Goal: Task Accomplishment & Management: Manage account settings

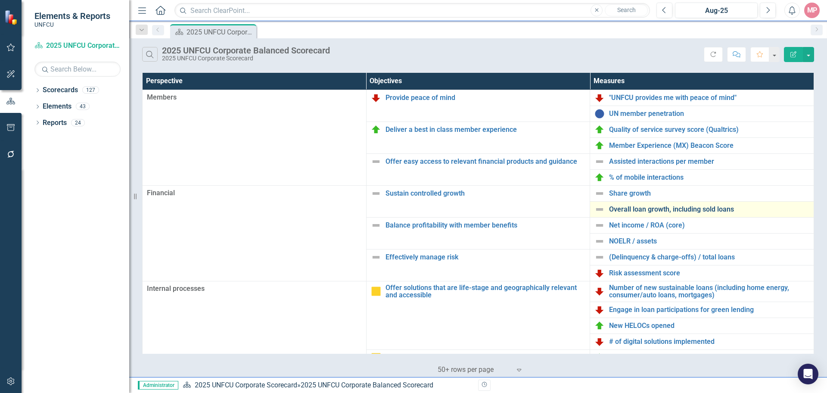
click at [674, 209] on link "Overall loan growth, including sold loans" at bounding box center [709, 210] width 200 height 8
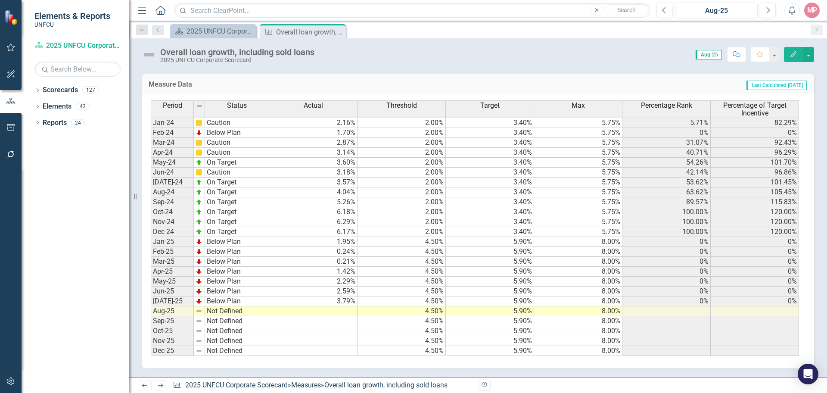
scroll to position [238, 0]
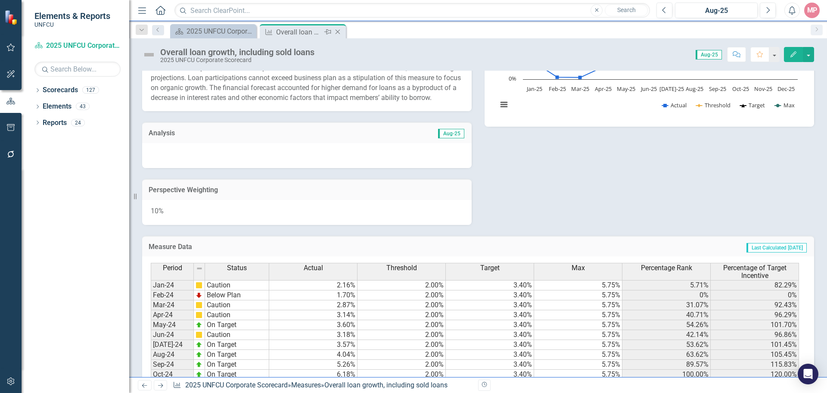
click at [339, 34] on icon "Close" at bounding box center [337, 31] width 9 height 7
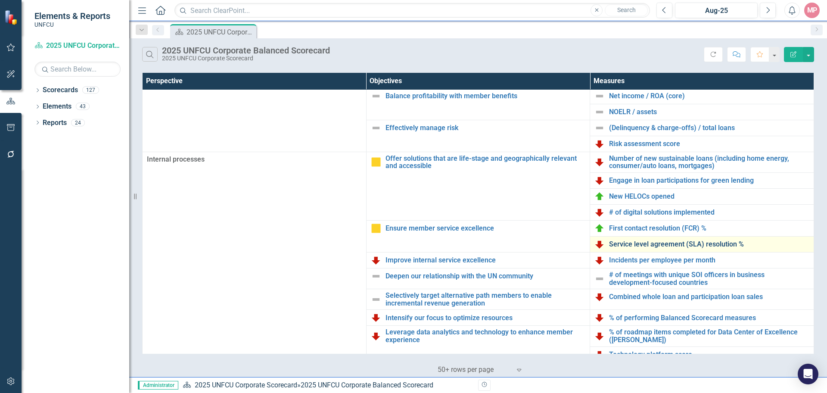
scroll to position [186, 0]
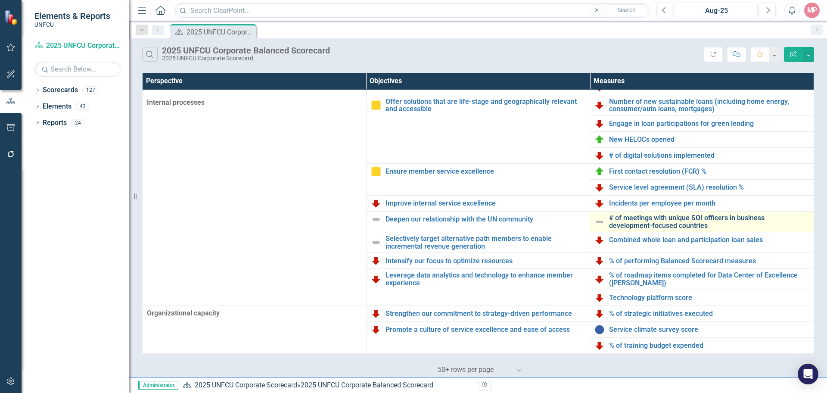
click at [673, 216] on link "# of meetings with unique SOI officers in business development-focused countries" at bounding box center [709, 221] width 200 height 15
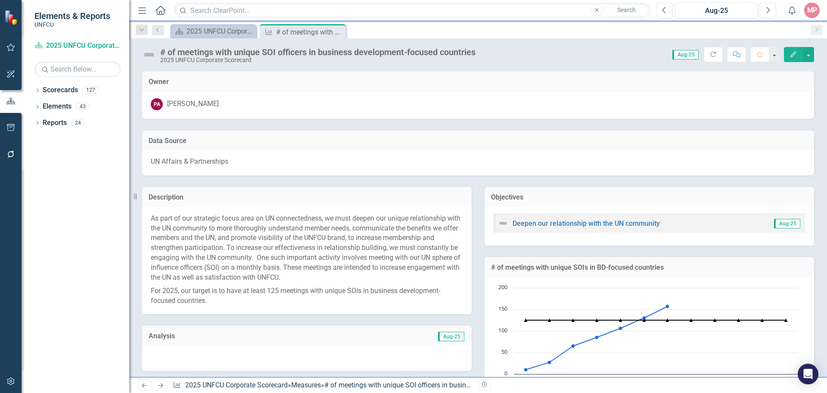
scroll to position [352, 0]
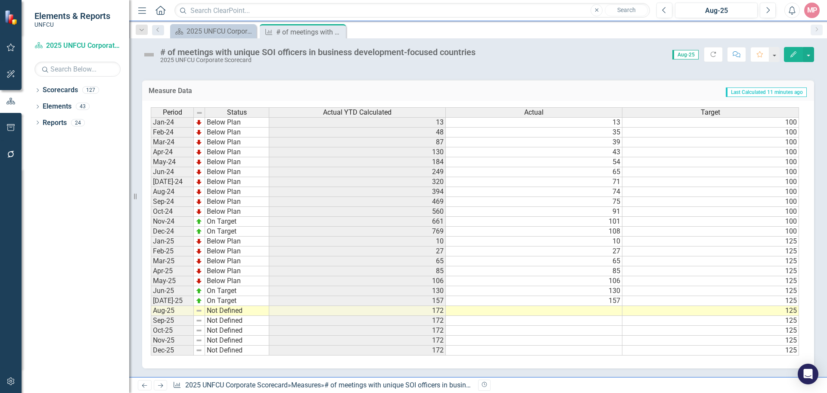
click at [605, 313] on td at bounding box center [534, 311] width 177 height 10
click at [39, 91] on icon "Dropdown" at bounding box center [37, 91] width 6 height 5
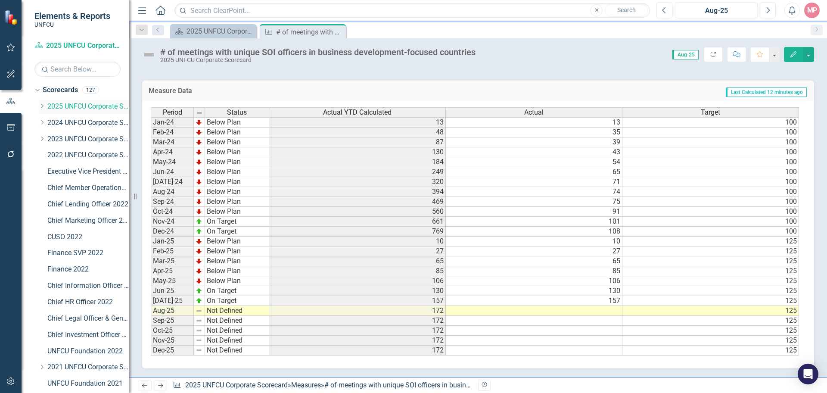
click at [40, 107] on icon "Dropdown" at bounding box center [42, 105] width 6 height 5
click at [82, 220] on link "UN Affairs and Partnerships 2025" at bounding box center [92, 221] width 73 height 10
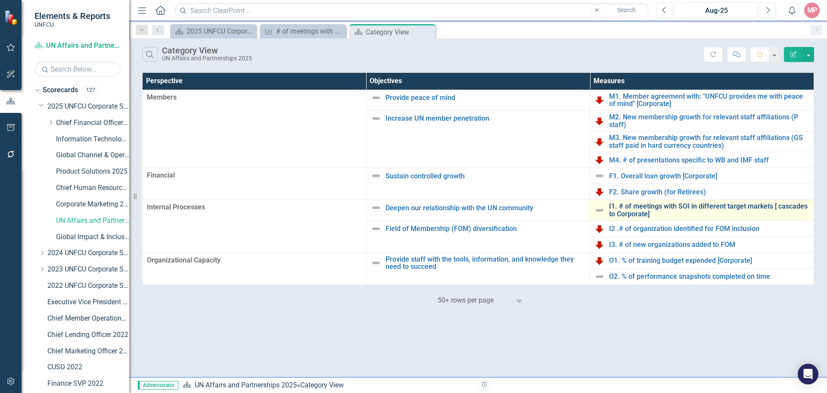
click at [722, 206] on link "I1. # of meetings with SOI in different target markets [ cascades to Corporate]" at bounding box center [709, 209] width 200 height 15
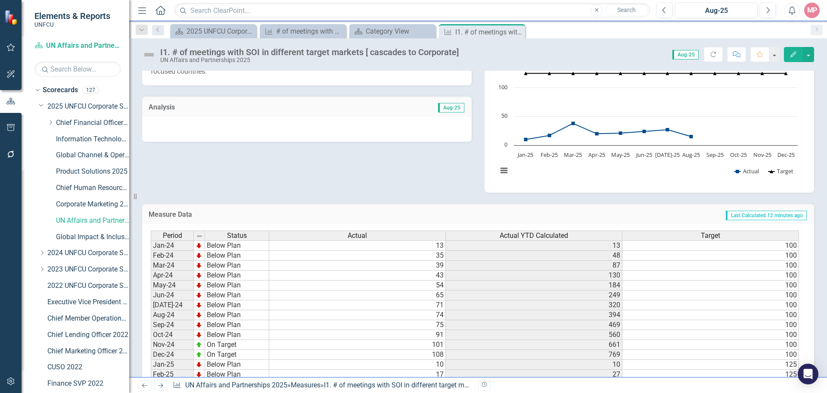
scroll to position [296, 0]
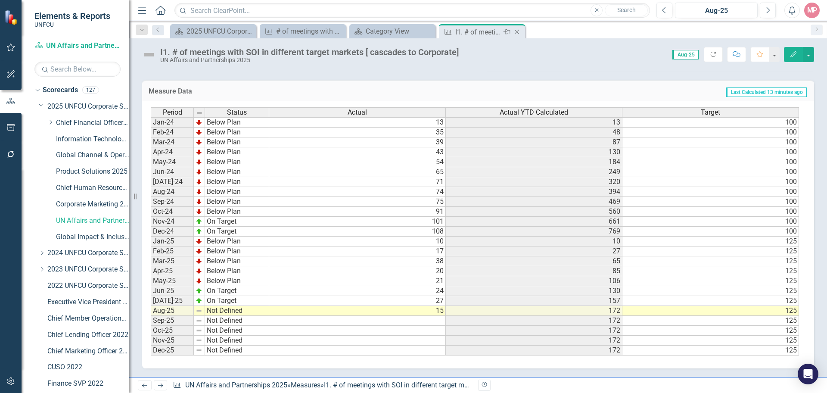
click at [517, 32] on icon at bounding box center [517, 32] width 5 height 5
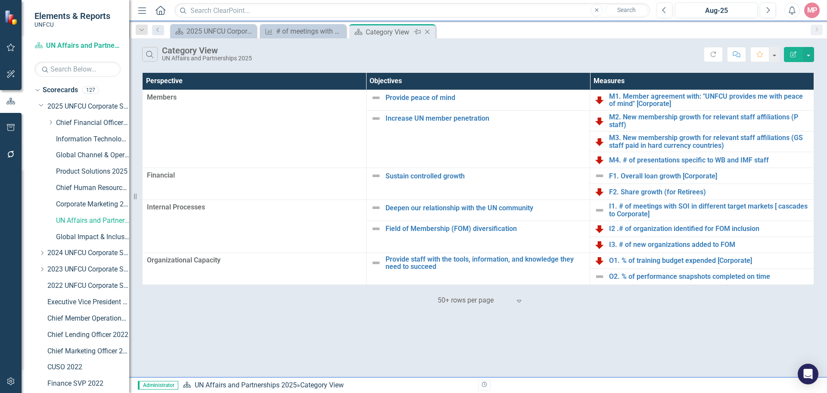
click at [430, 31] on icon "Close" at bounding box center [427, 31] width 9 height 7
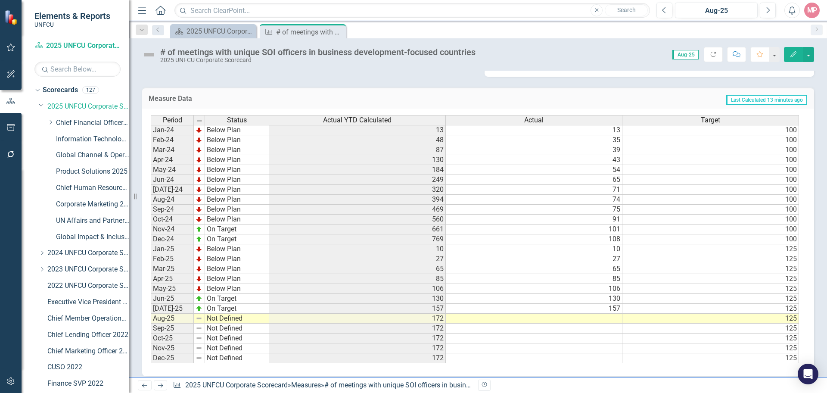
scroll to position [352, 0]
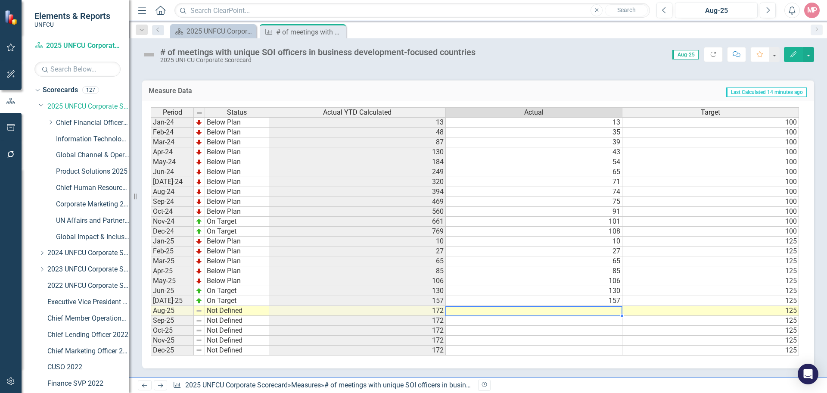
click at [579, 312] on td at bounding box center [534, 311] width 177 height 10
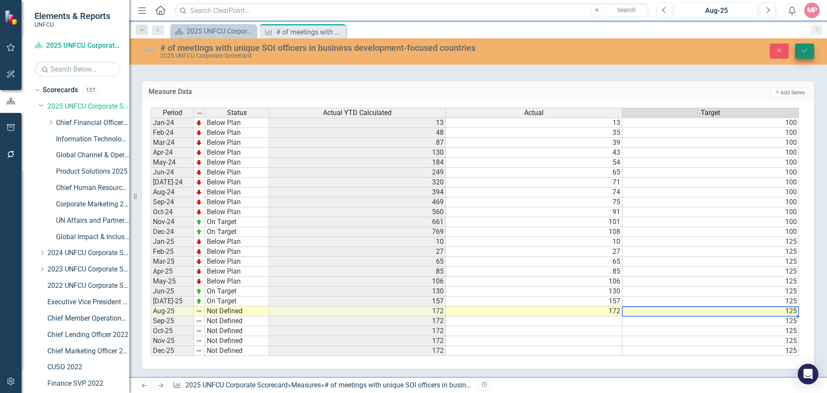
type textarea "125"
click at [803, 51] on icon "Save" at bounding box center [805, 50] width 8 height 6
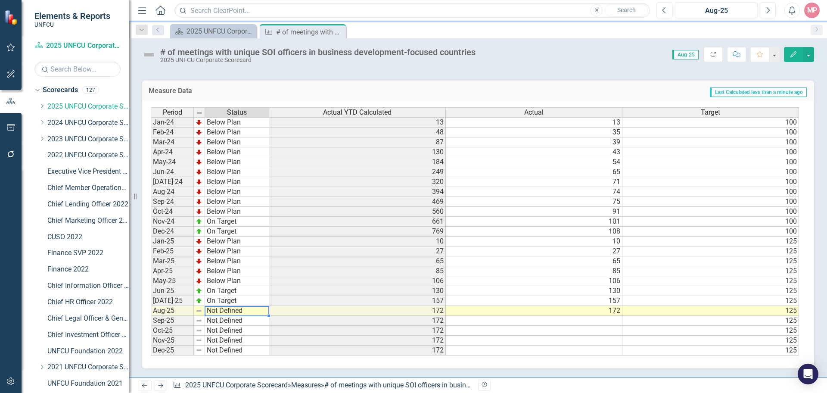
click at [216, 310] on td "Not Defined" at bounding box center [237, 311] width 64 height 10
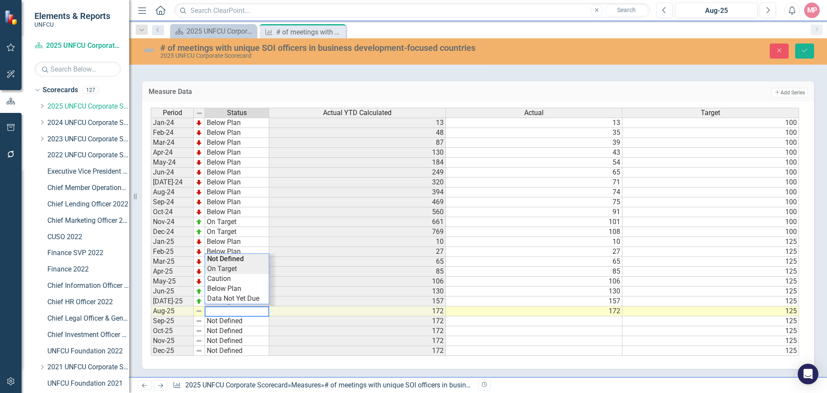
click at [236, 271] on div "Period Status Actual YTD Calculated Actual Target Jan-24 Below Plan 13 13 100 F…" at bounding box center [475, 232] width 648 height 249
click at [808, 49] on icon "Save" at bounding box center [805, 50] width 8 height 6
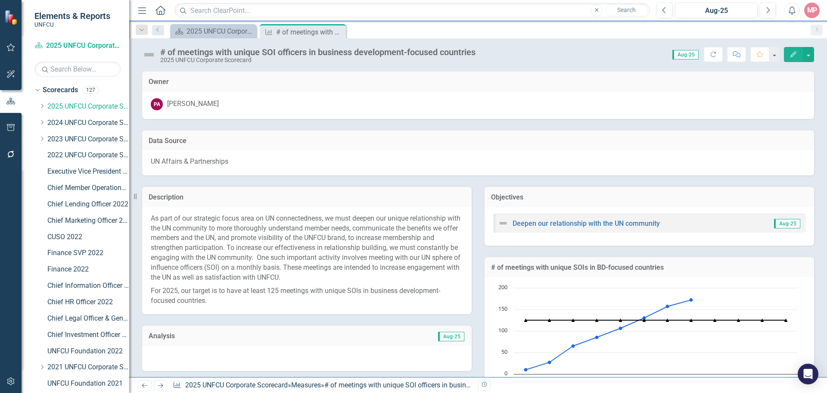
click at [448, 334] on span "Aug-25" at bounding box center [451, 336] width 26 height 9
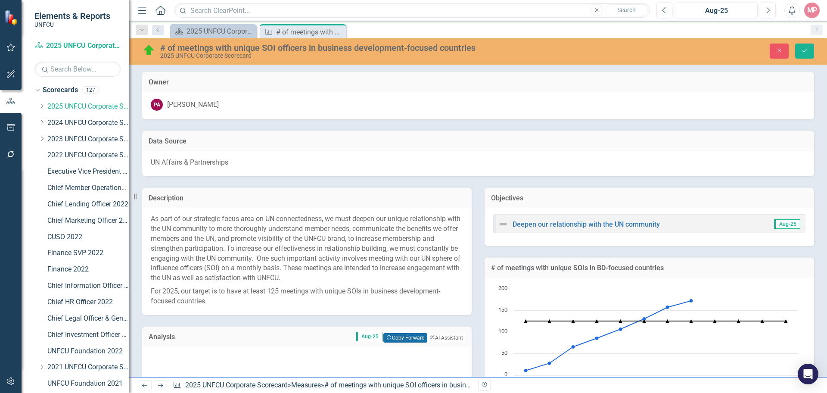
click at [399, 335] on button "Copy Forward Copy Forward" at bounding box center [405, 337] width 44 height 9
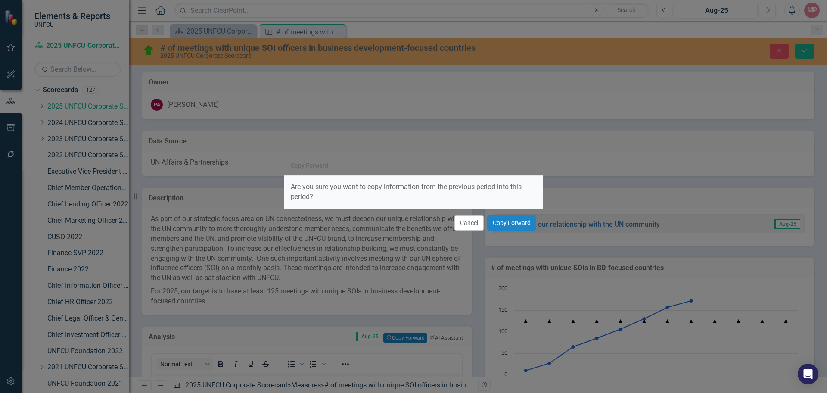
scroll to position [0, 0]
click at [522, 224] on button "Copy Forward" at bounding box center [511, 222] width 49 height 15
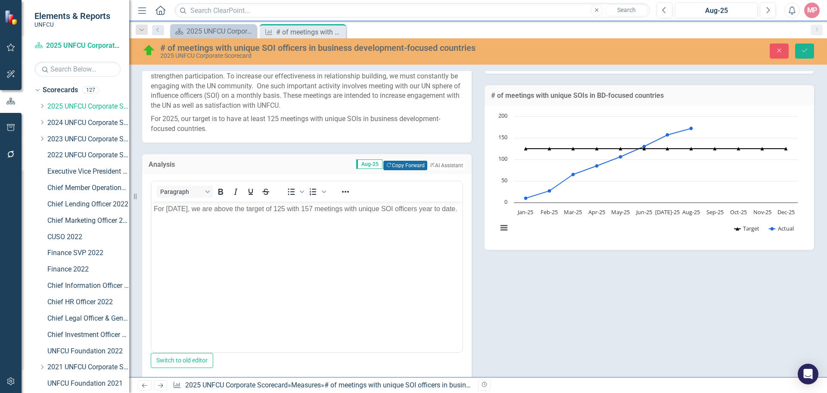
scroll to position [215, 0]
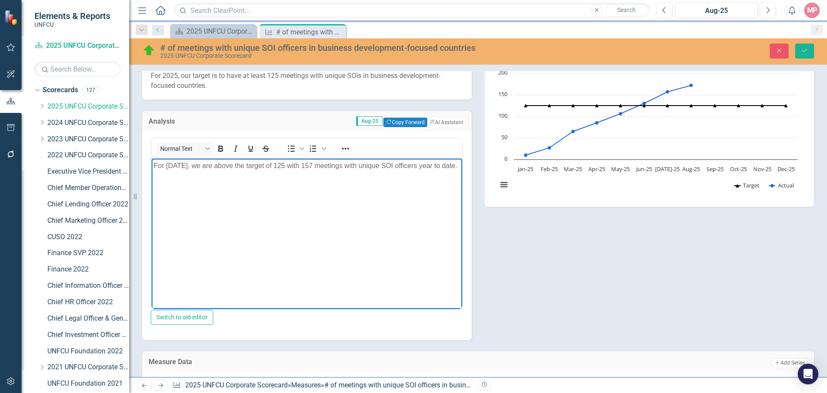
click at [177, 164] on p "For [DATE], we are above the target of 125 with 157 meetings with unique SOI of…" at bounding box center [307, 166] width 306 height 10
click at [329, 165] on p "For [DATE], we are above the target of 125 with 157 meetings with unique SOI of…" at bounding box center [307, 166] width 306 height 10
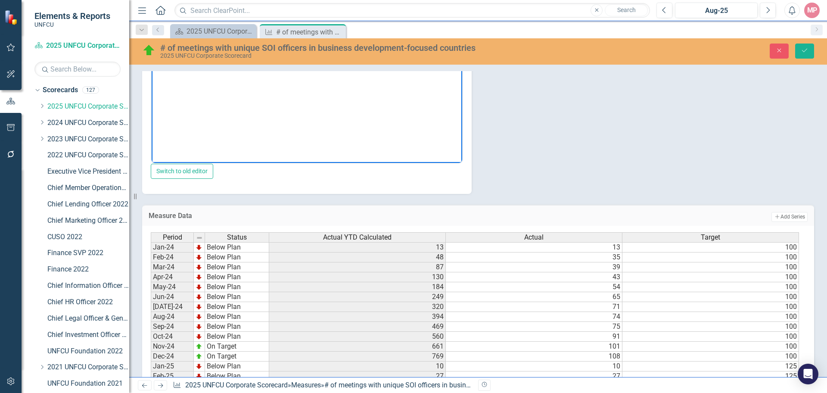
scroll to position [318, 0]
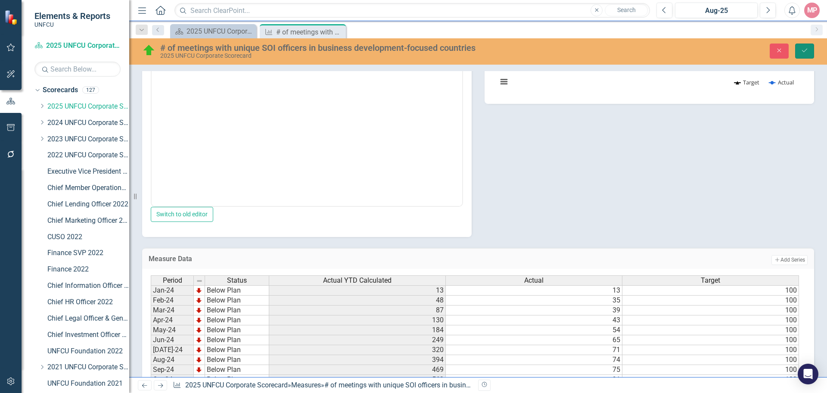
click at [805, 53] on icon "Save" at bounding box center [805, 50] width 8 height 6
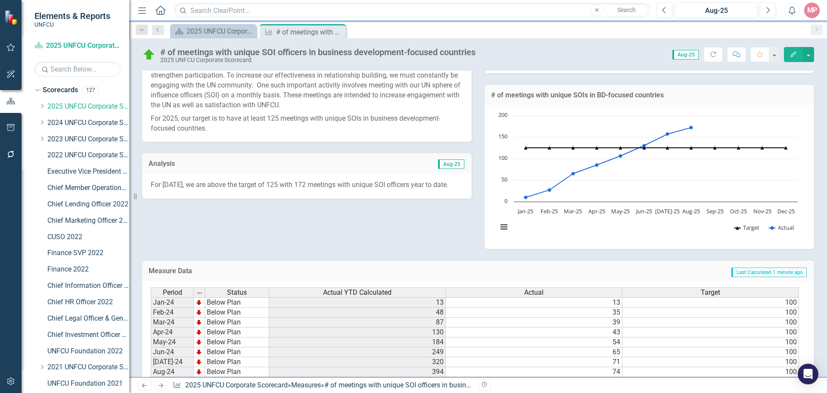
scroll to position [0, 0]
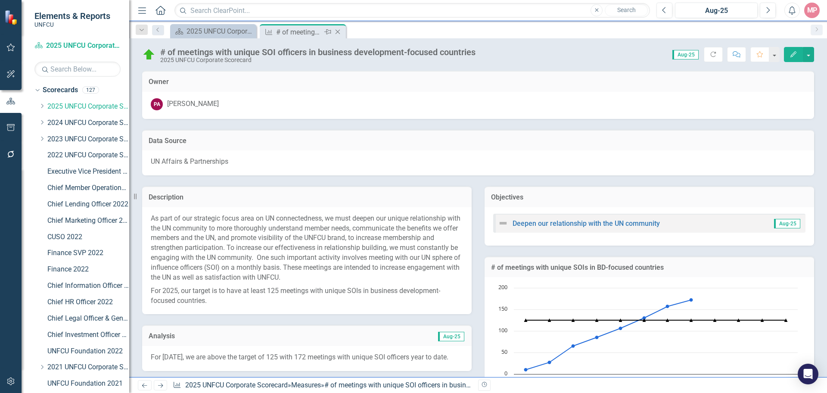
click at [337, 33] on icon "Close" at bounding box center [337, 31] width 9 height 7
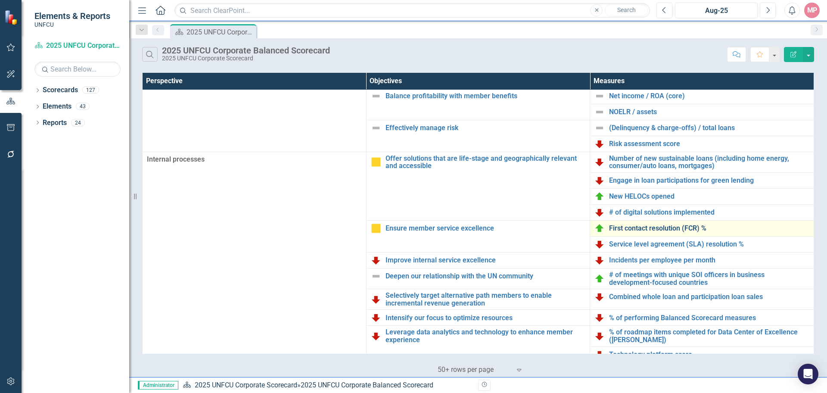
scroll to position [186, 0]
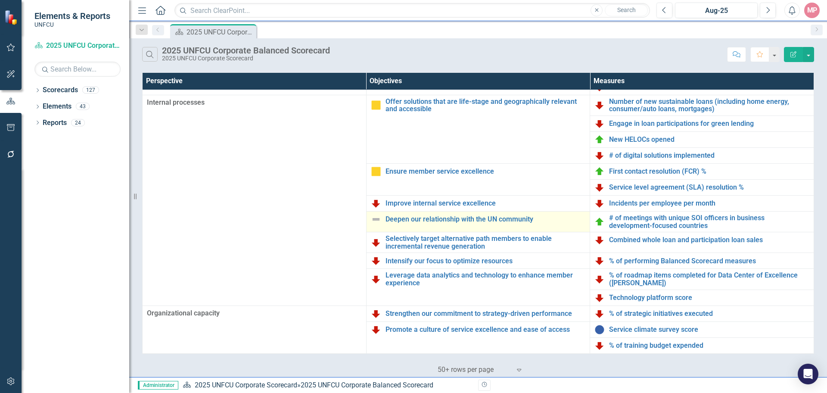
click at [374, 217] on img at bounding box center [376, 219] width 10 height 10
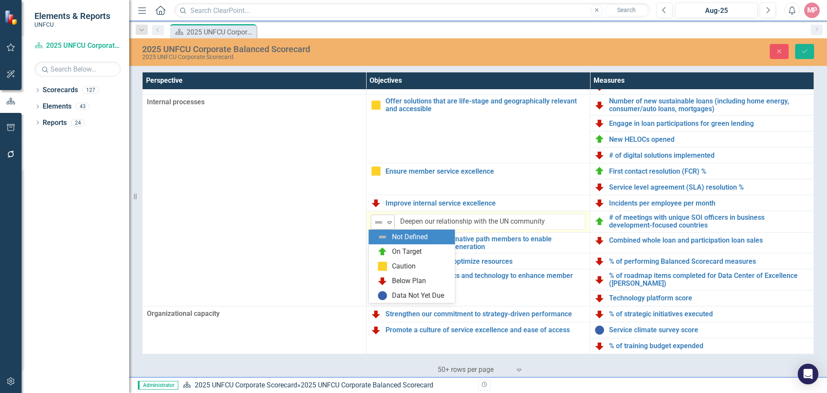
click at [387, 223] on icon at bounding box center [389, 222] width 4 height 3
click at [404, 252] on div "On Target" at bounding box center [407, 252] width 30 height 10
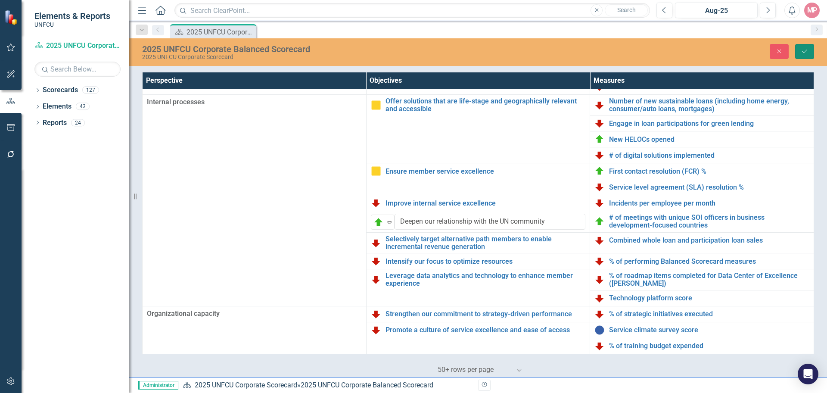
click at [800, 52] on button "Save" at bounding box center [804, 51] width 19 height 15
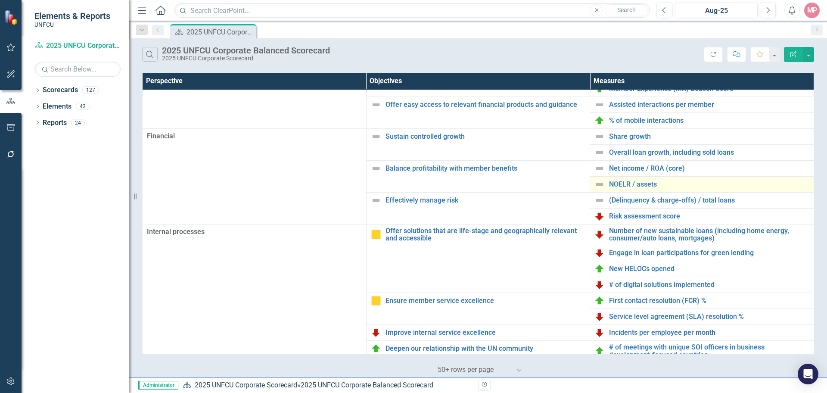
scroll to position [0, 0]
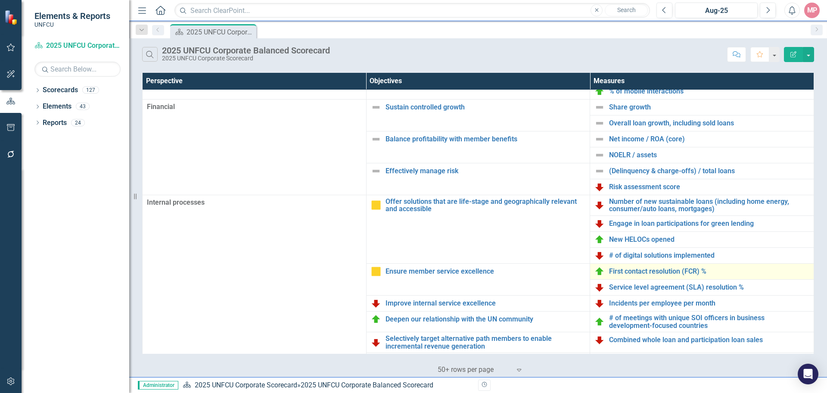
scroll to position [186, 0]
